Goal: Find specific page/section: Find specific page/section

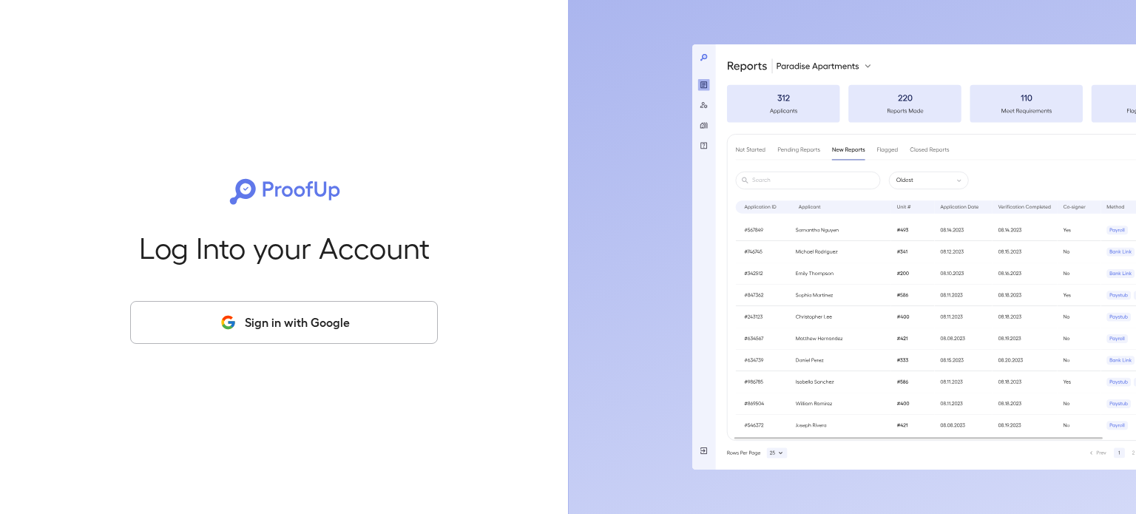
click at [337, 322] on button "Sign in with Google" at bounding box center [284, 322] width 308 height 43
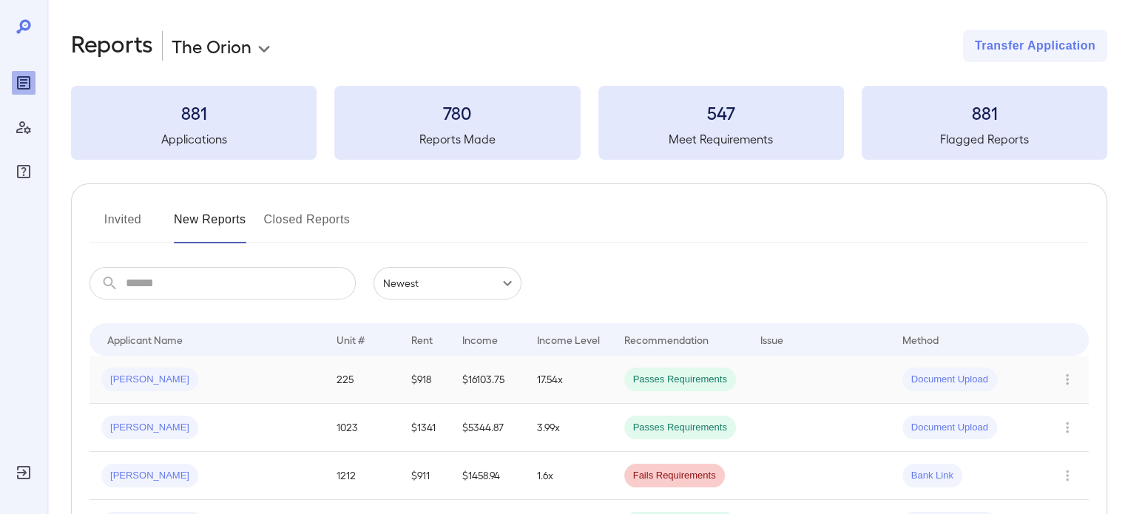
click at [277, 387] on td "Jose R..." at bounding box center [207, 380] width 235 height 48
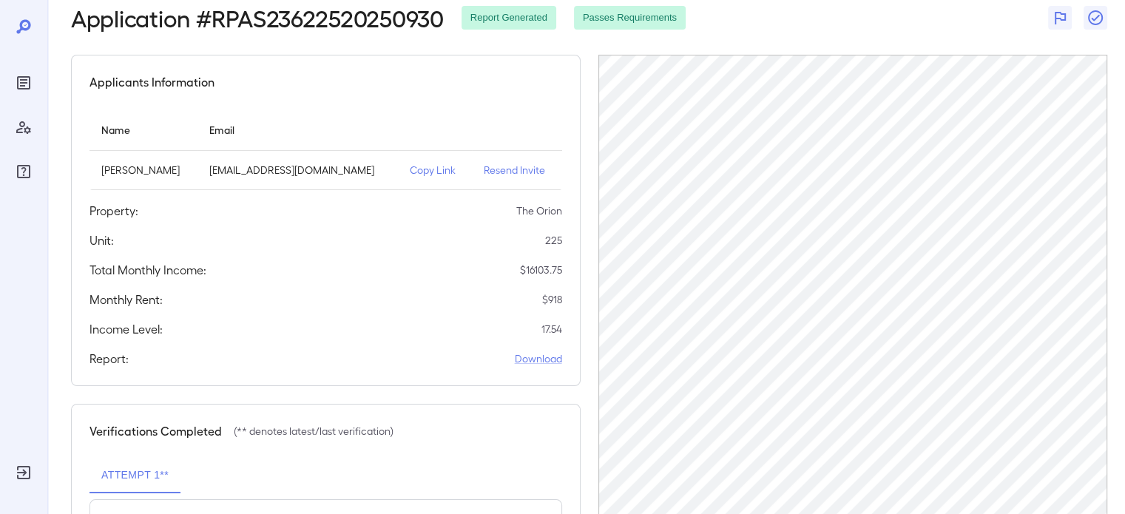
scroll to position [74, 0]
